Goal: Task Accomplishment & Management: Manage account settings

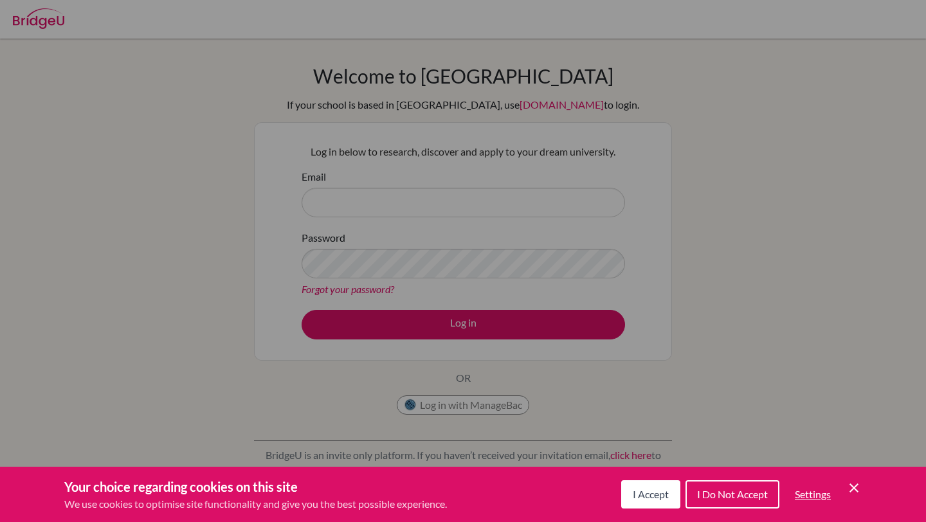
click at [661, 494] on span "I Accept" at bounding box center [651, 494] width 36 height 12
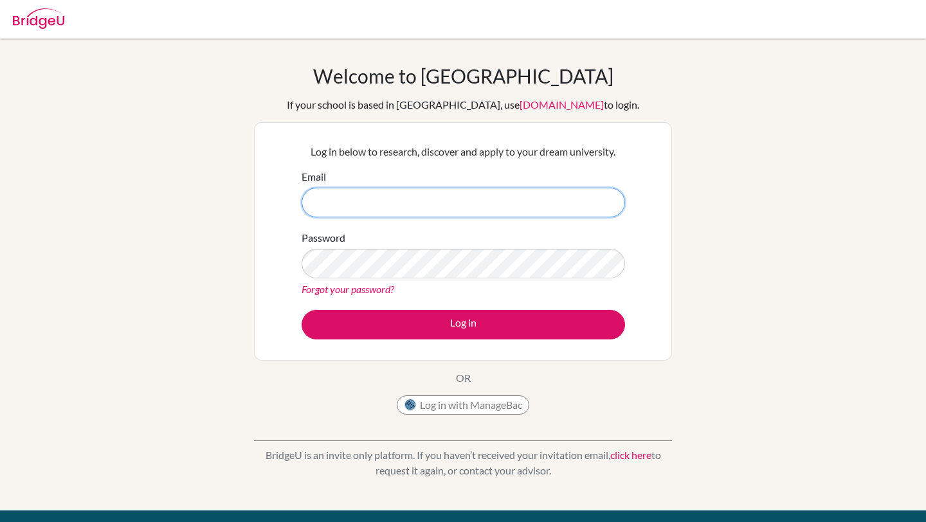
click at [532, 198] on input "Email" at bounding box center [462, 203] width 323 height 30
click at [481, 215] on input "DIA" at bounding box center [462, 203] width 323 height 30
type input "D"
click at [432, 413] on button "Log in with ManageBac" at bounding box center [463, 404] width 132 height 19
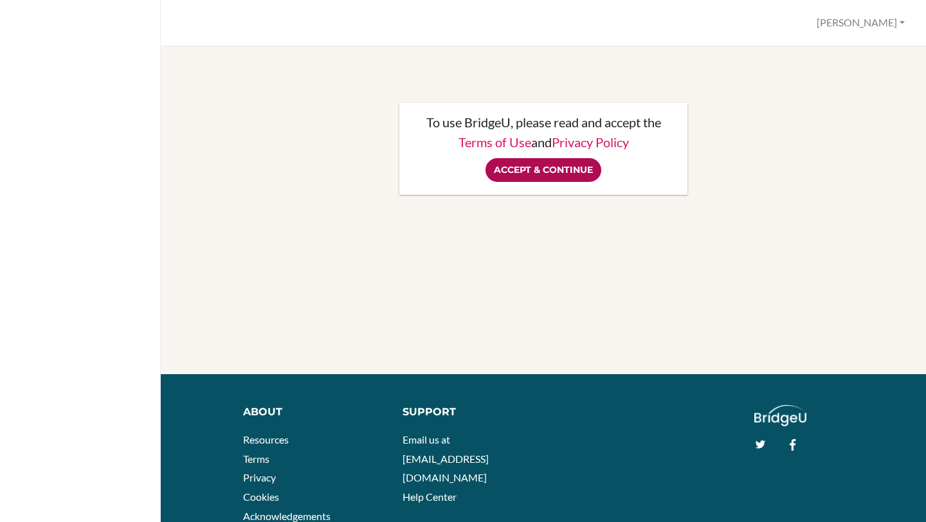
click at [577, 168] on input "Accept & Continue" at bounding box center [543, 170] width 116 height 24
